Goal: Information Seeking & Learning: Learn about a topic

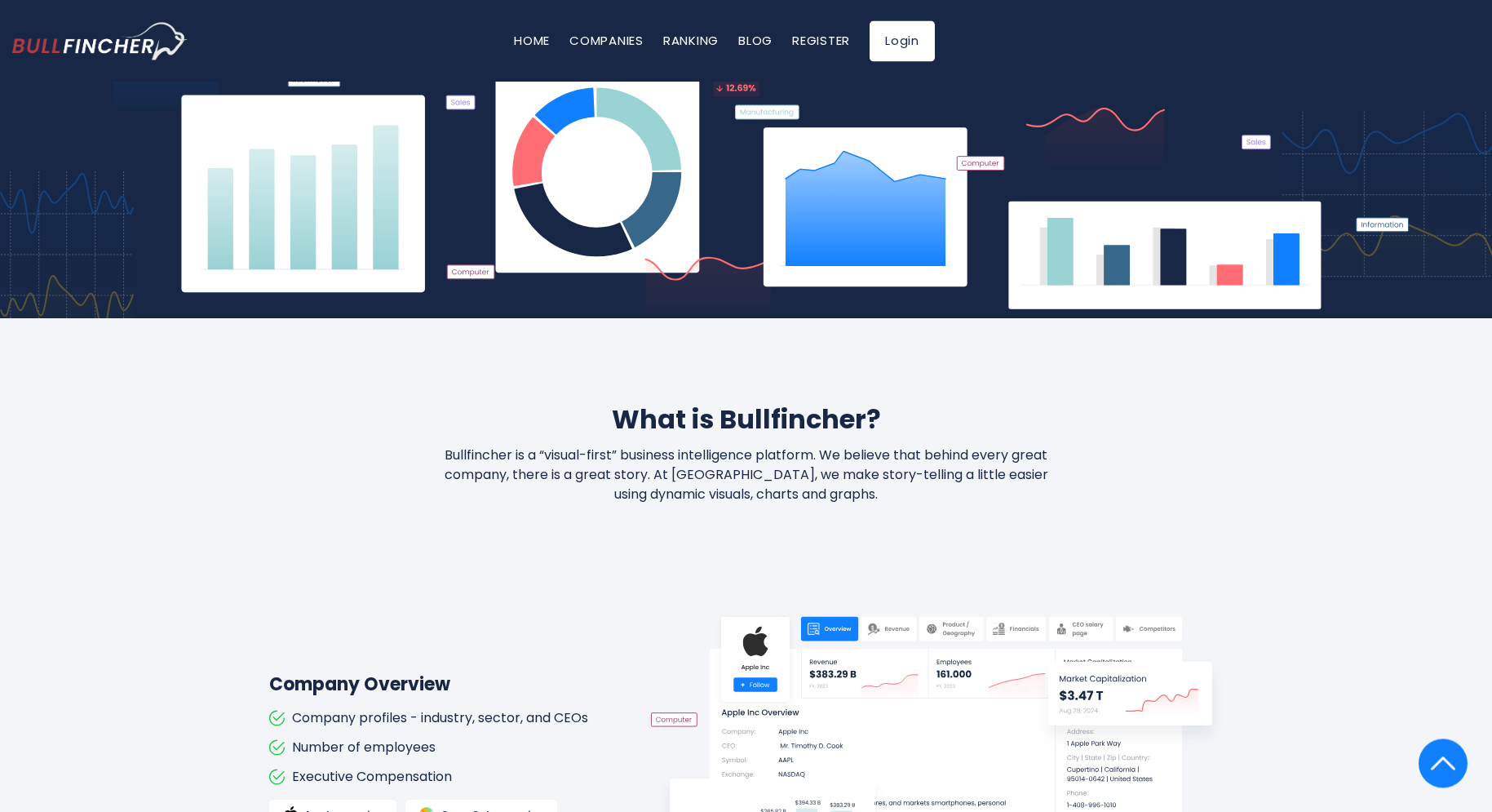
scroll to position [416, 0]
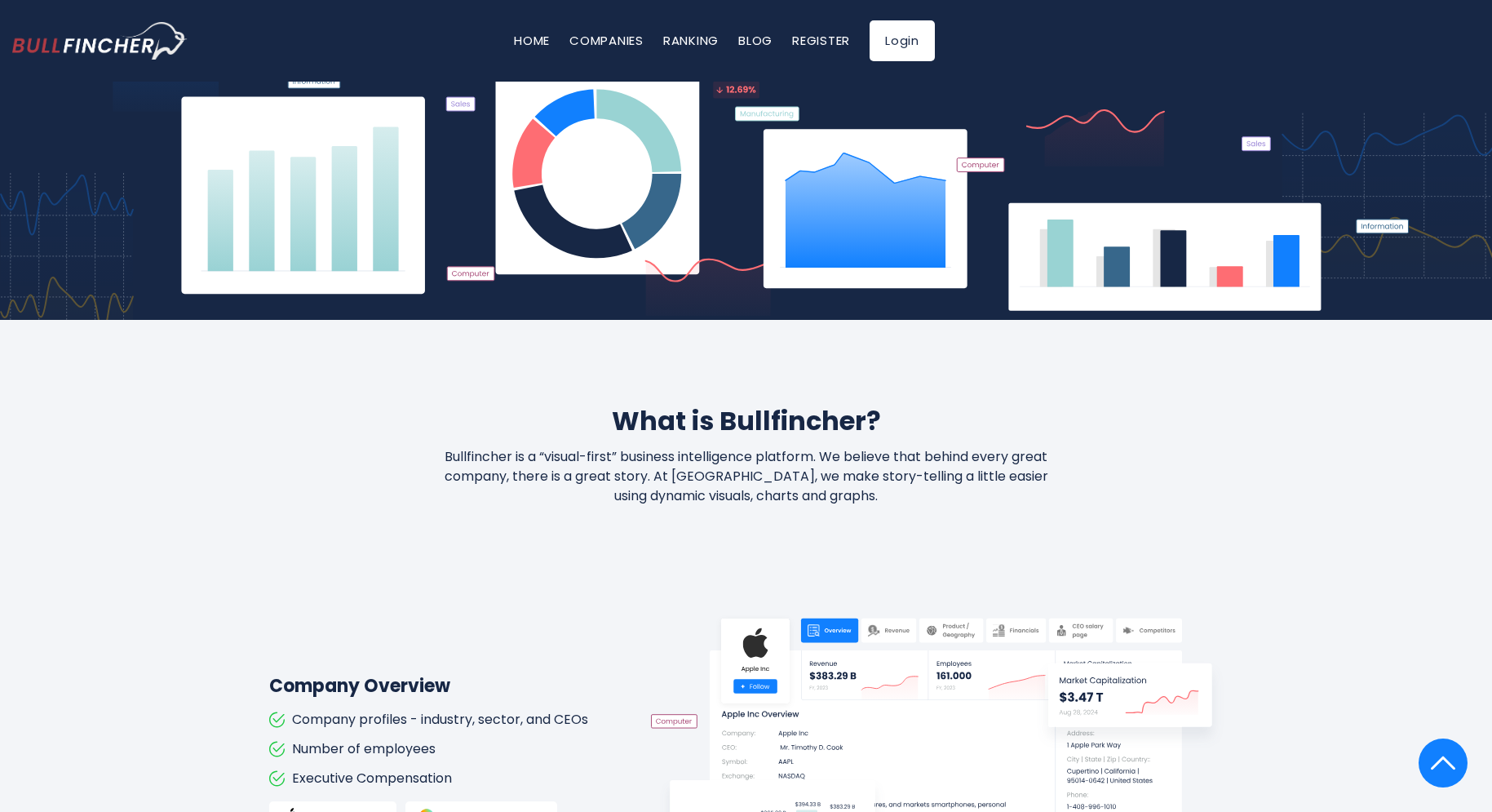
click at [729, 418] on h2 "What is Bullfincher?" at bounding box center [746, 421] width 955 height 39
click at [668, 422] on h2 "What is Bullfincher?" at bounding box center [746, 421] width 955 height 39
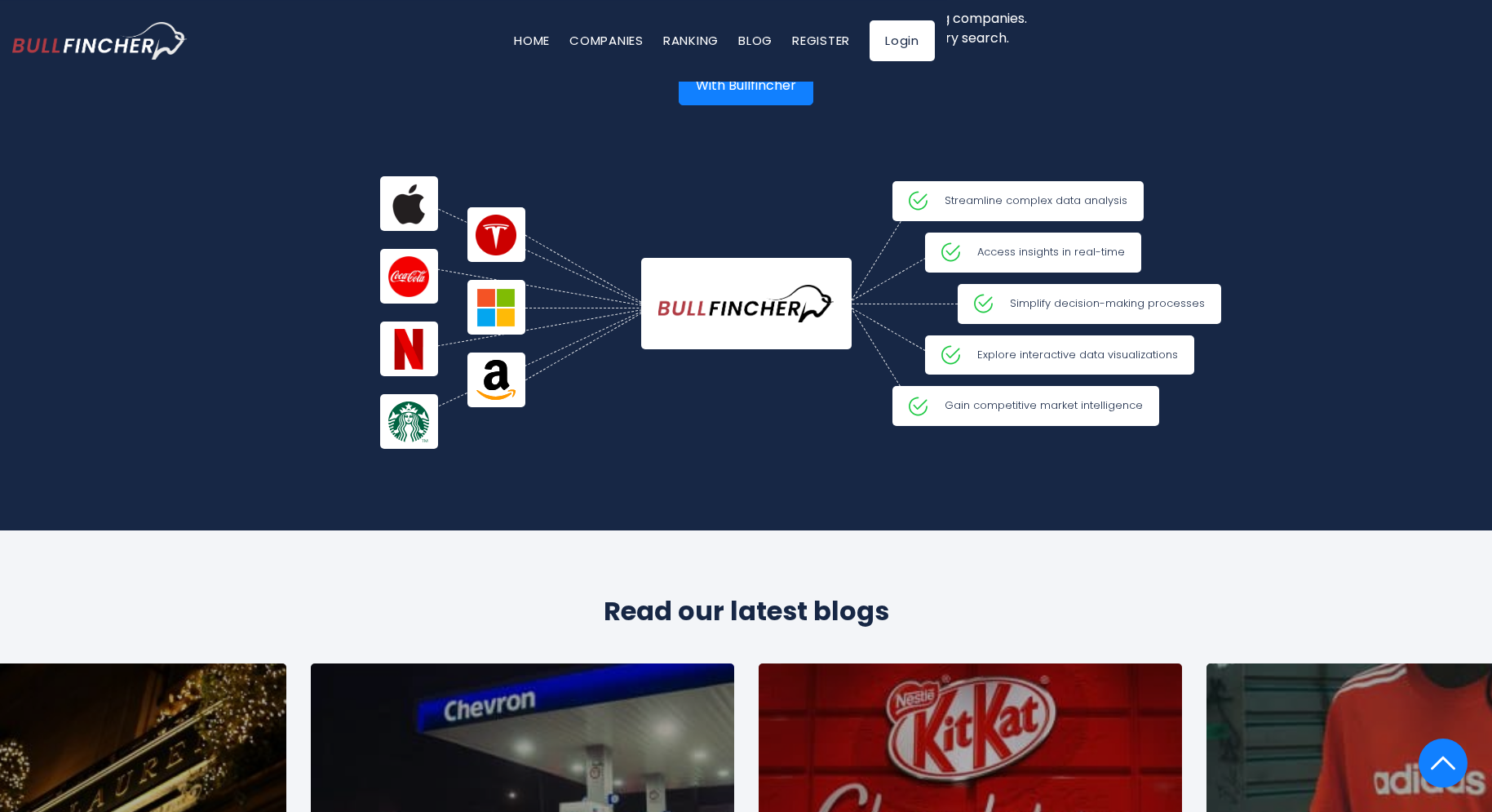
scroll to position [1982, 0]
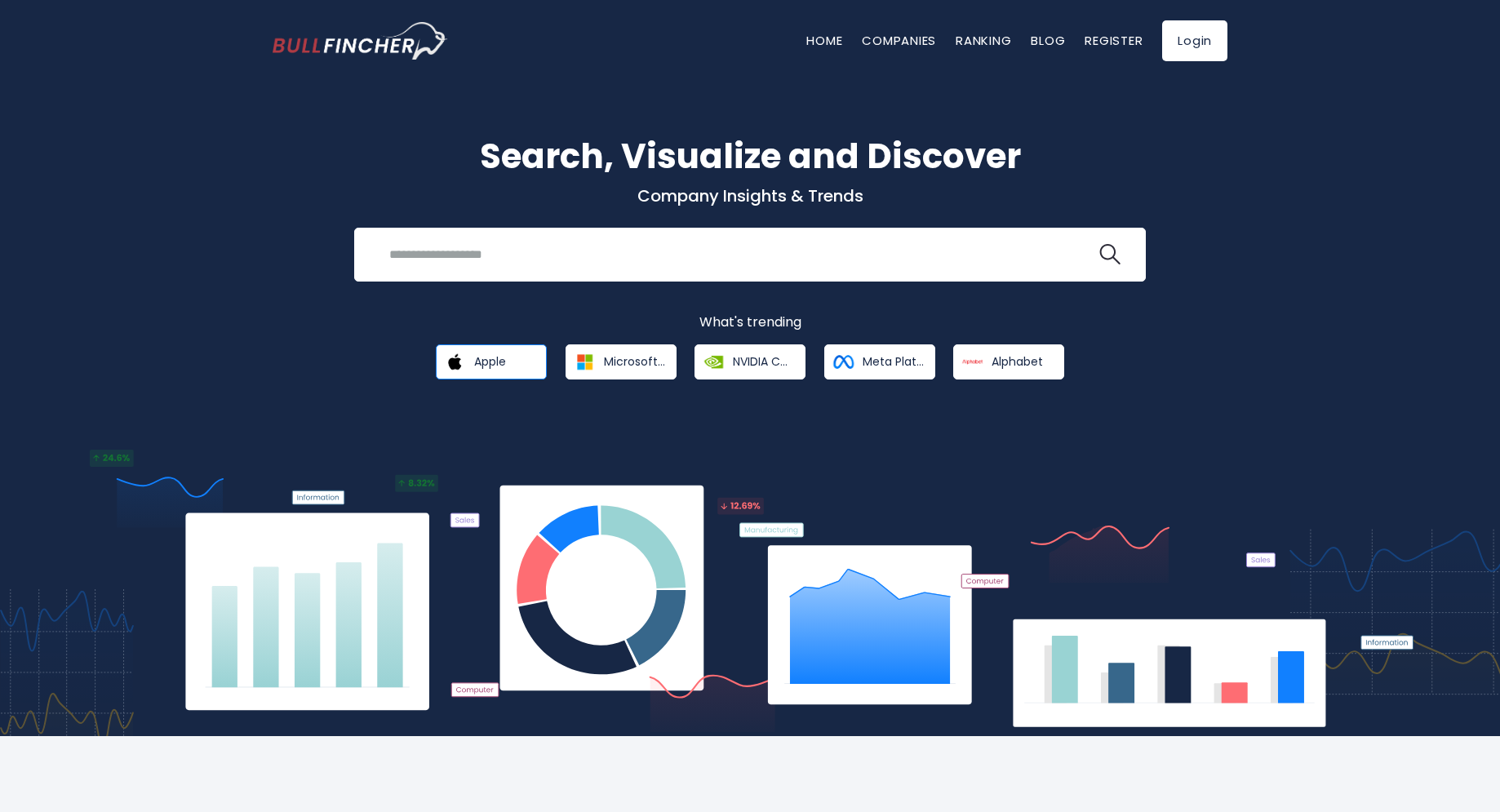
click at [506, 355] on span "Apple" at bounding box center [490, 361] width 32 height 15
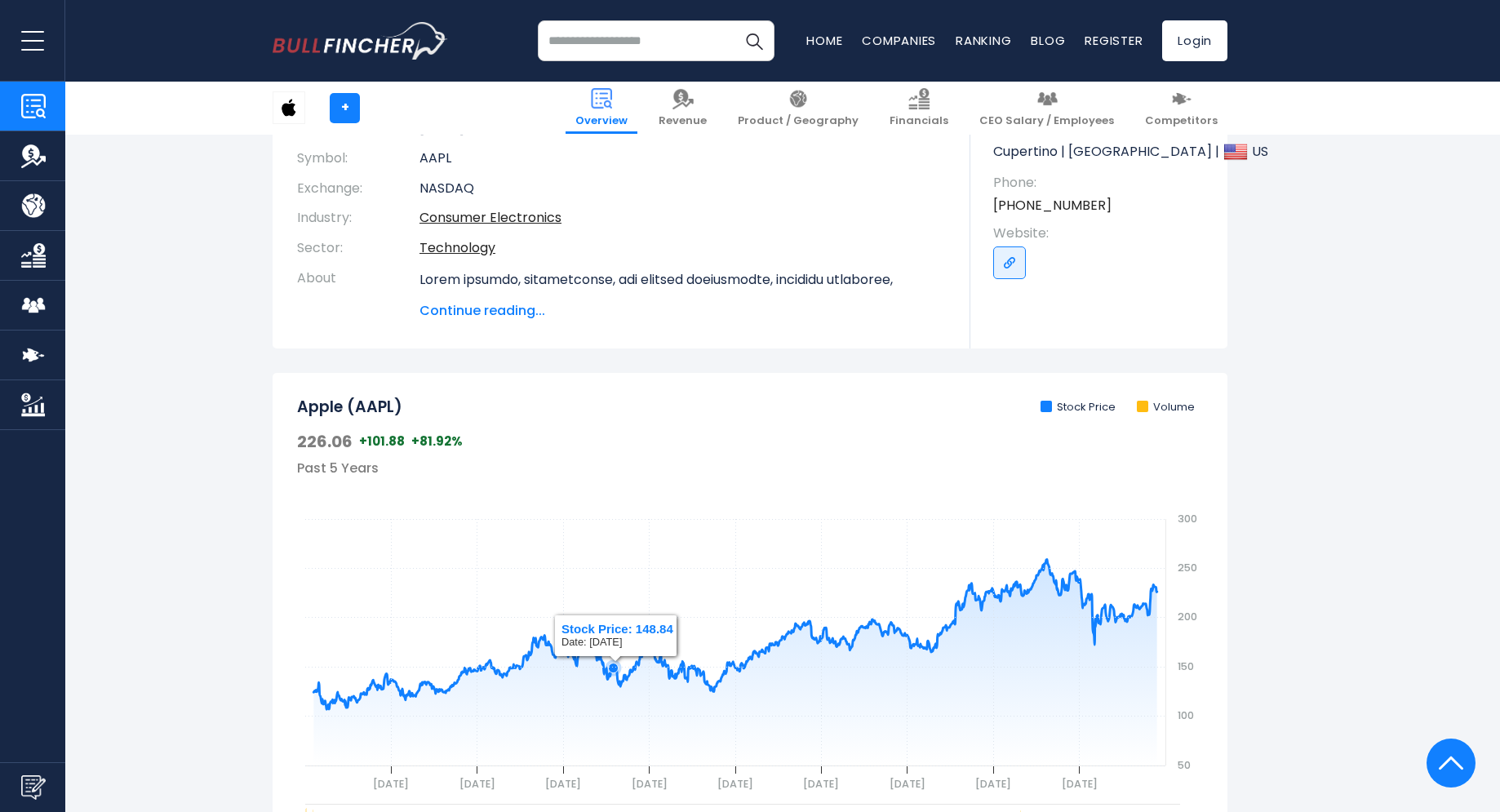
scroll to position [555, 0]
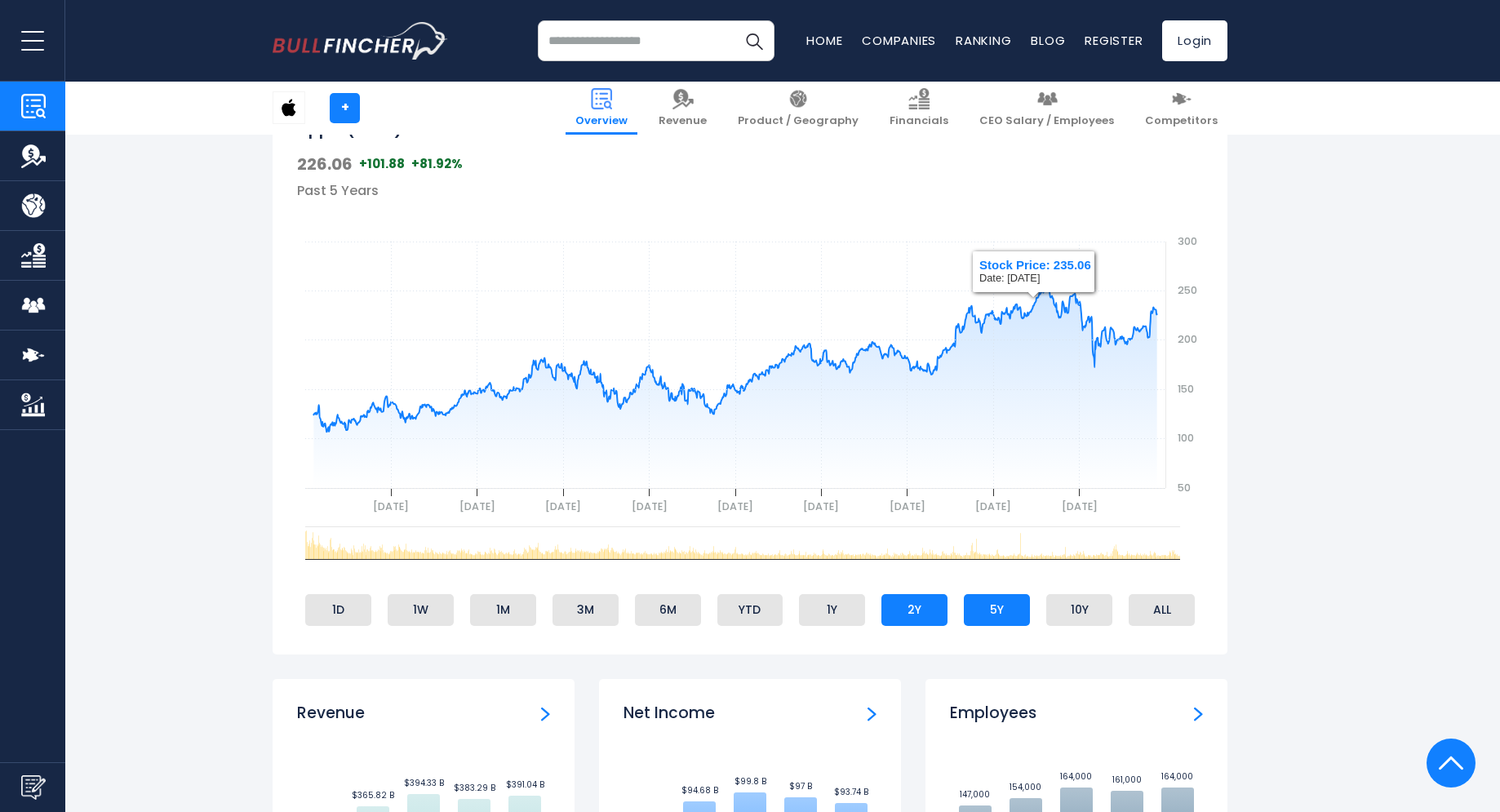
click at [932, 615] on li "2Y" at bounding box center [914, 609] width 66 height 31
click at [1005, 612] on li "5Y" at bounding box center [996, 609] width 66 height 31
click at [1082, 607] on li "10Y" at bounding box center [1079, 609] width 66 height 31
click at [1009, 608] on li "5Y" at bounding box center [996, 609] width 66 height 31
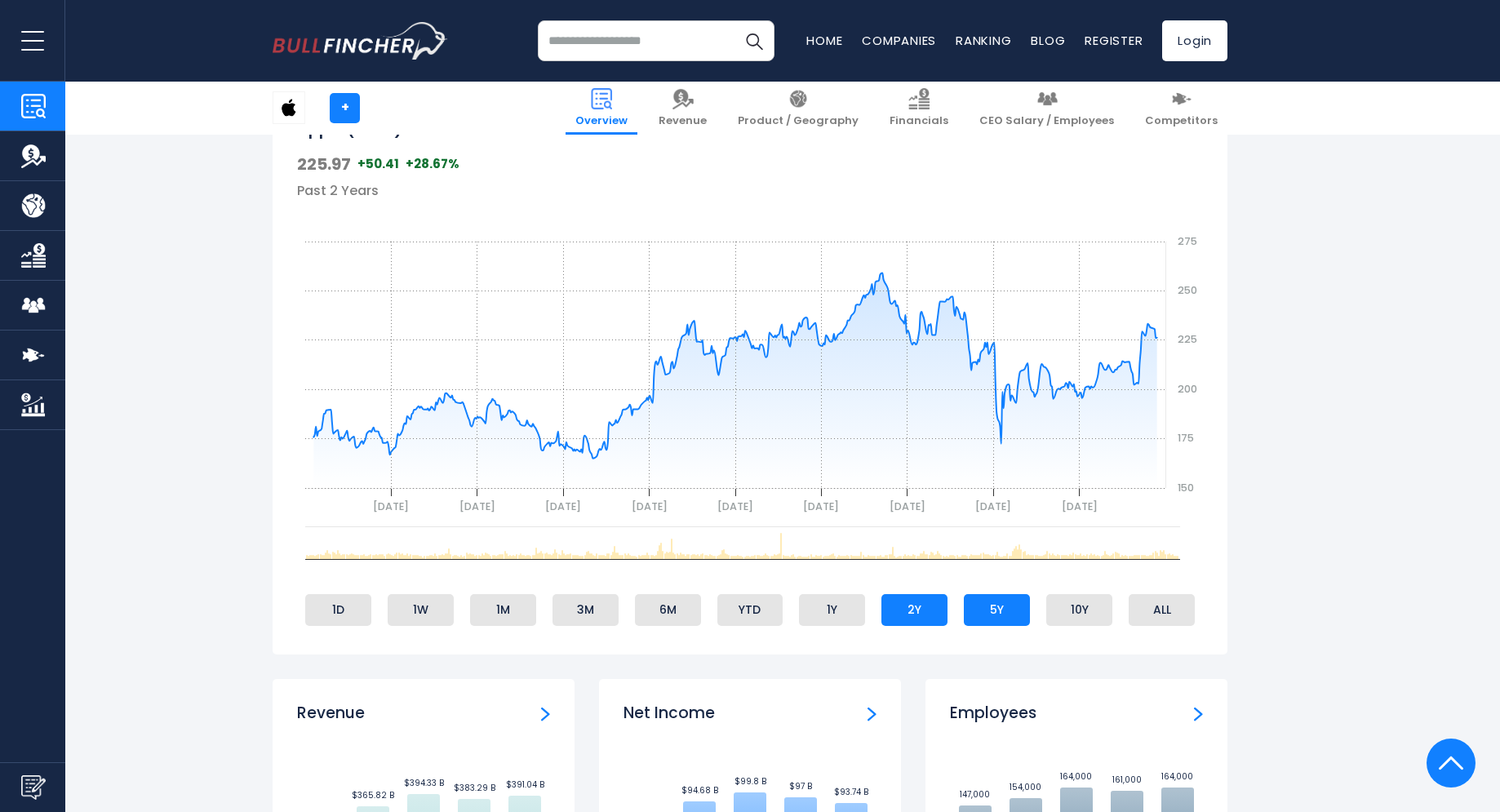
click at [917, 616] on li "2Y" at bounding box center [914, 609] width 66 height 31
